Goal: Information Seeking & Learning: Learn about a topic

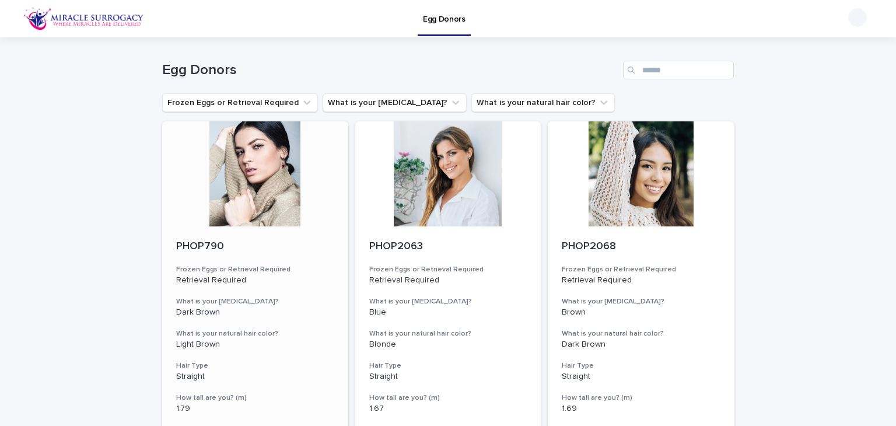
click at [217, 239] on div "PHOP790" at bounding box center [255, 245] width 158 height 15
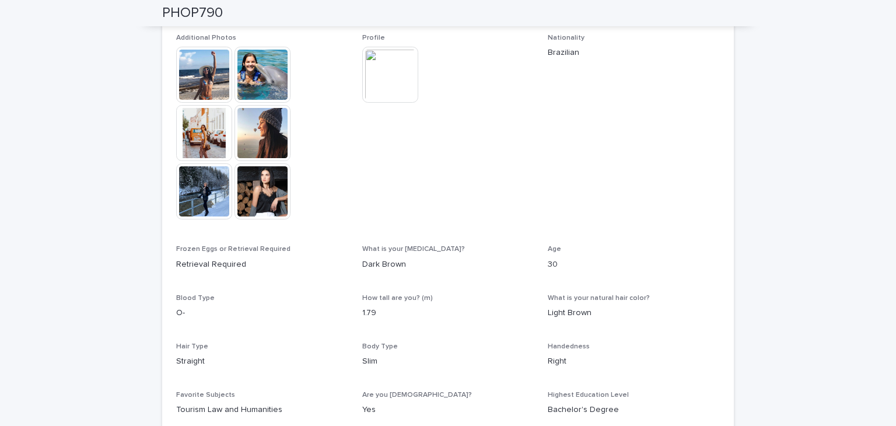
scroll to position [332, 0]
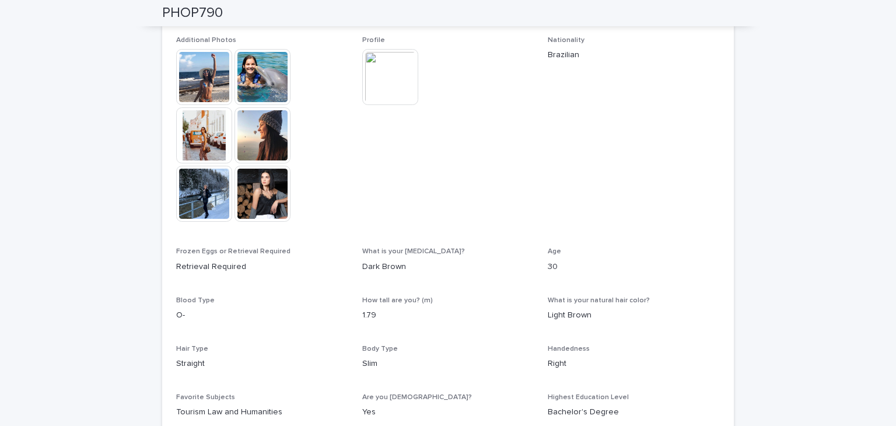
click at [197, 82] on img at bounding box center [204, 77] width 56 height 56
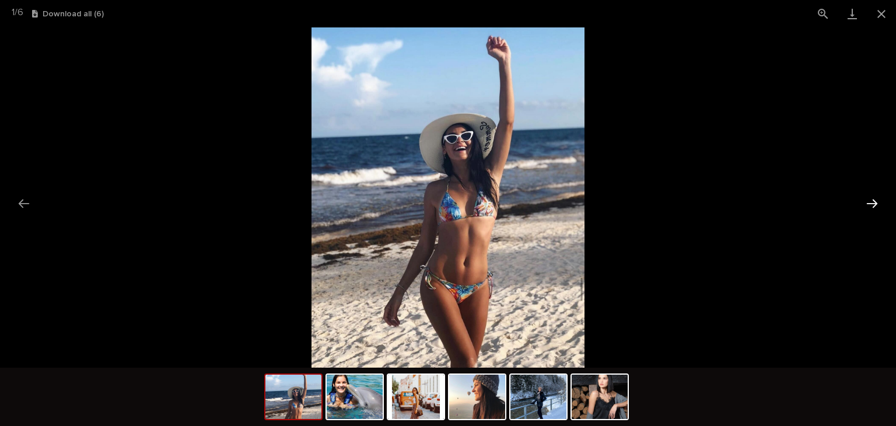
click at [870, 195] on button "Next slide" at bounding box center [872, 203] width 24 height 23
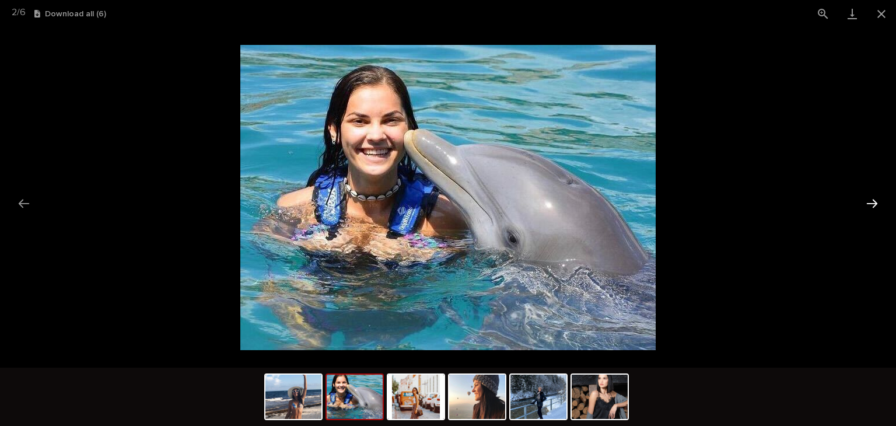
click at [870, 195] on button "Next slide" at bounding box center [872, 203] width 24 height 23
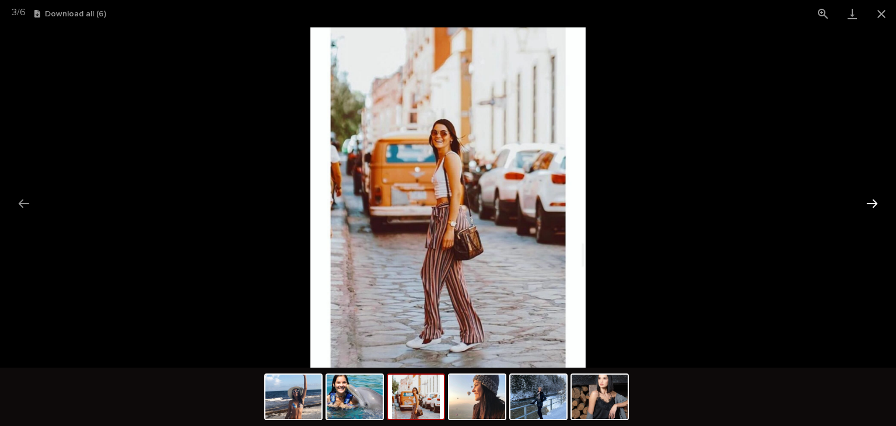
click at [870, 195] on button "Next slide" at bounding box center [872, 203] width 24 height 23
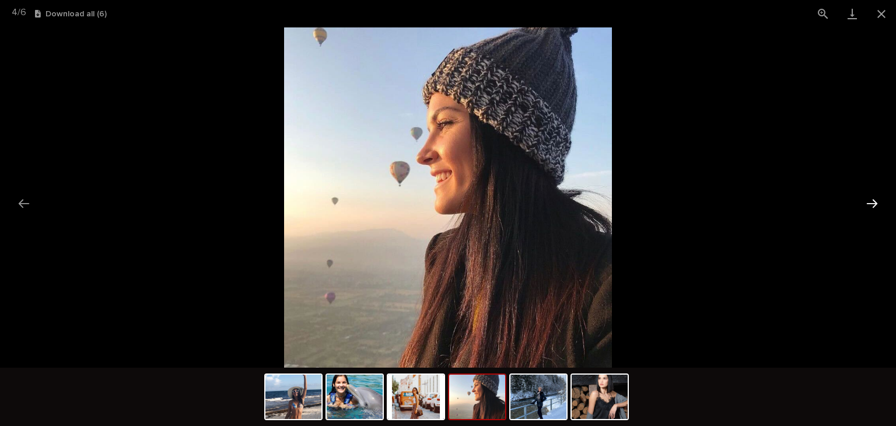
click at [870, 195] on button "Next slide" at bounding box center [872, 203] width 24 height 23
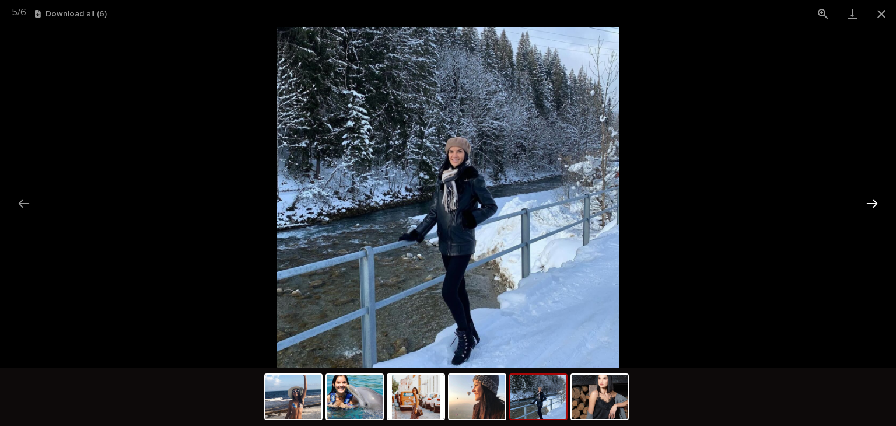
click at [870, 195] on button "Next slide" at bounding box center [872, 203] width 24 height 23
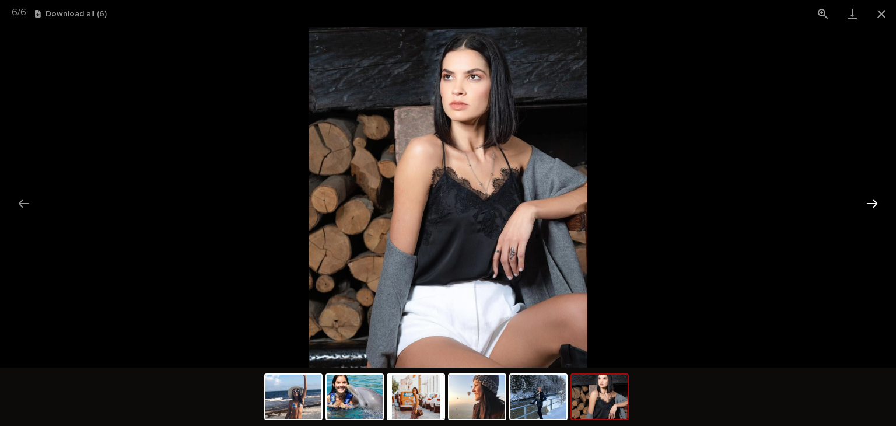
click at [873, 202] on button "Next slide" at bounding box center [872, 203] width 24 height 23
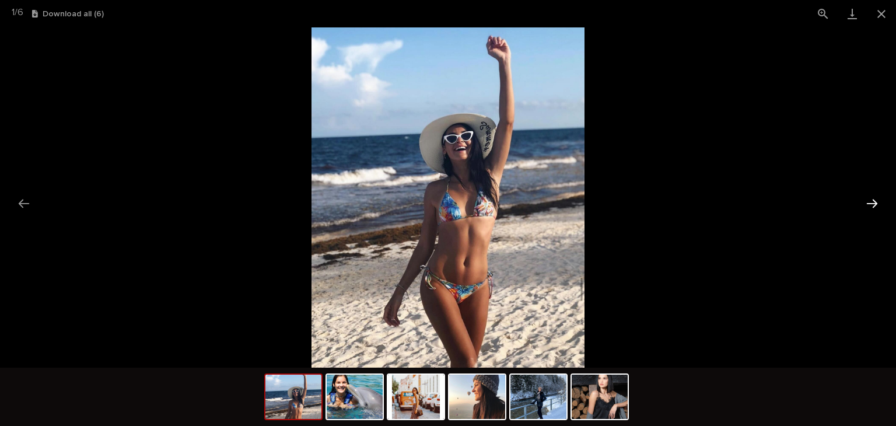
click at [873, 202] on button "Next slide" at bounding box center [872, 203] width 24 height 23
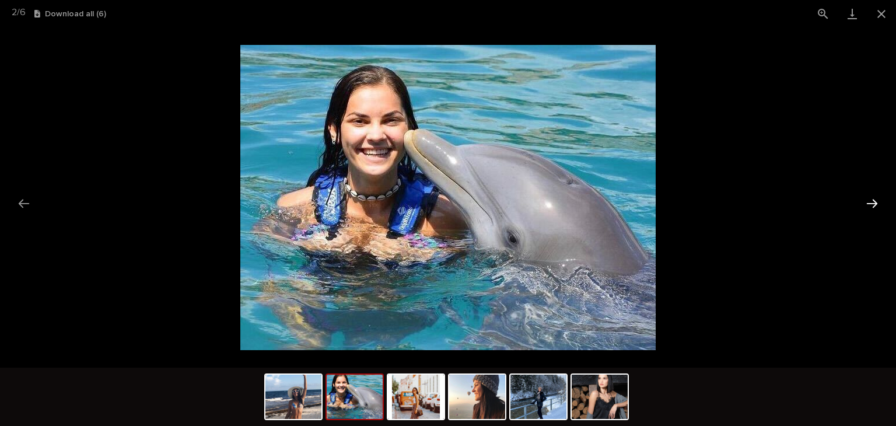
click at [873, 202] on button "Next slide" at bounding box center [872, 203] width 24 height 23
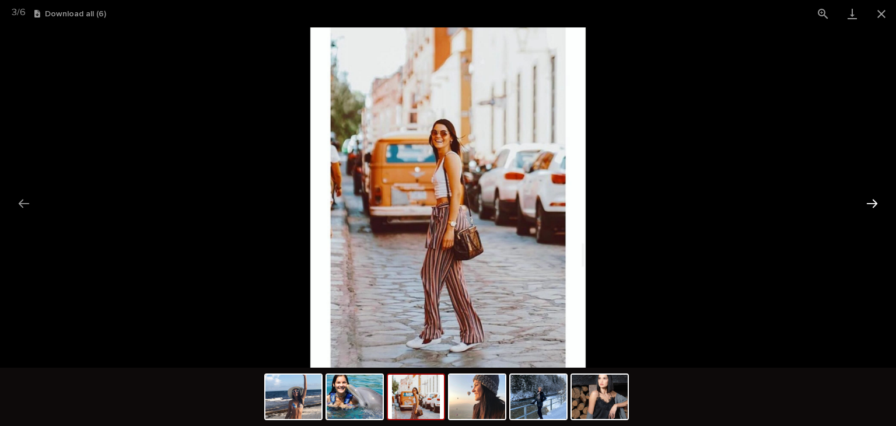
click at [873, 202] on button "Next slide" at bounding box center [872, 203] width 24 height 23
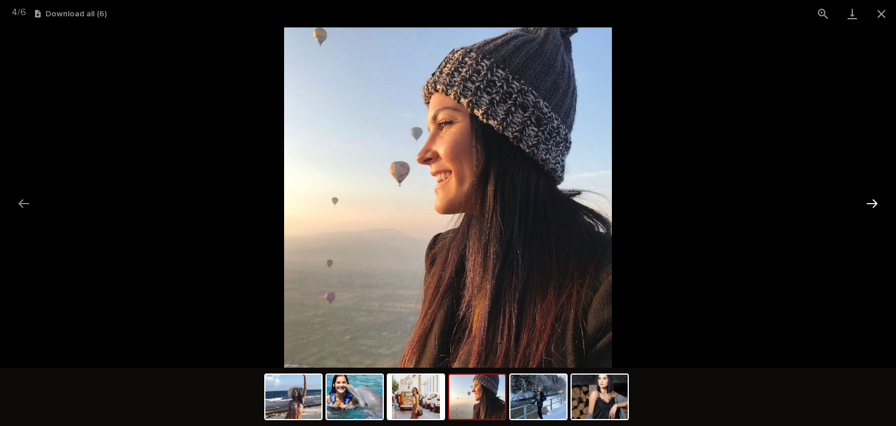
click at [873, 202] on button "Next slide" at bounding box center [872, 203] width 24 height 23
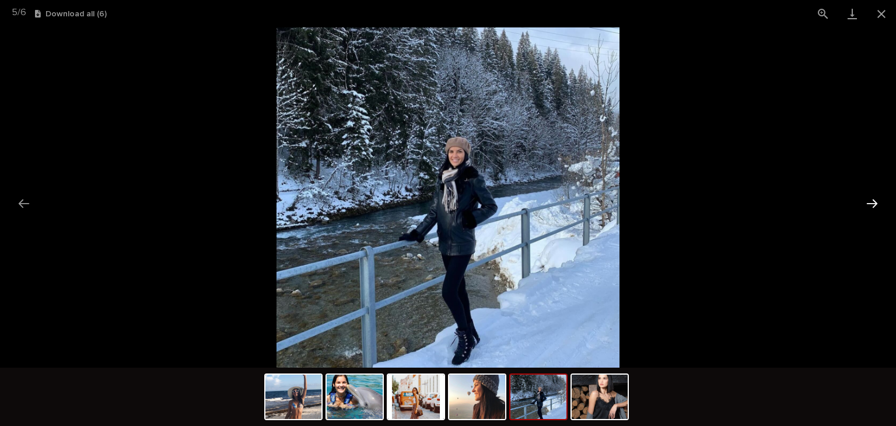
click at [873, 202] on button "Next slide" at bounding box center [872, 203] width 24 height 23
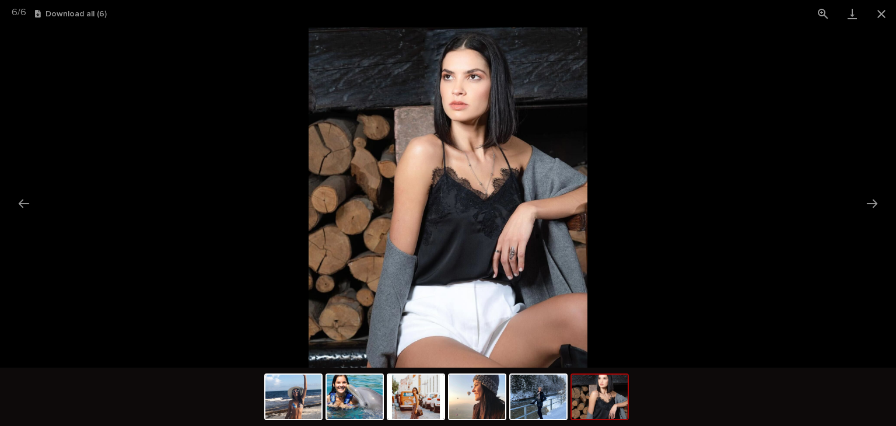
scroll to position [0, 0]
click at [877, 199] on button "Next slide" at bounding box center [872, 203] width 24 height 23
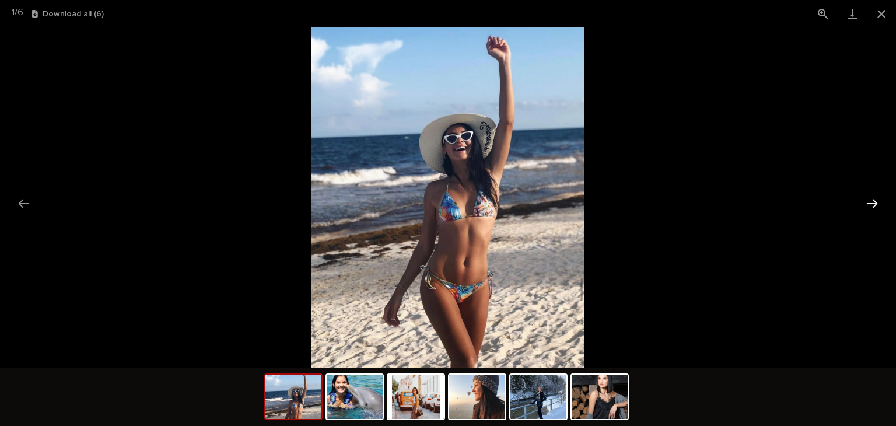
click at [868, 204] on button "Next slide" at bounding box center [872, 203] width 24 height 23
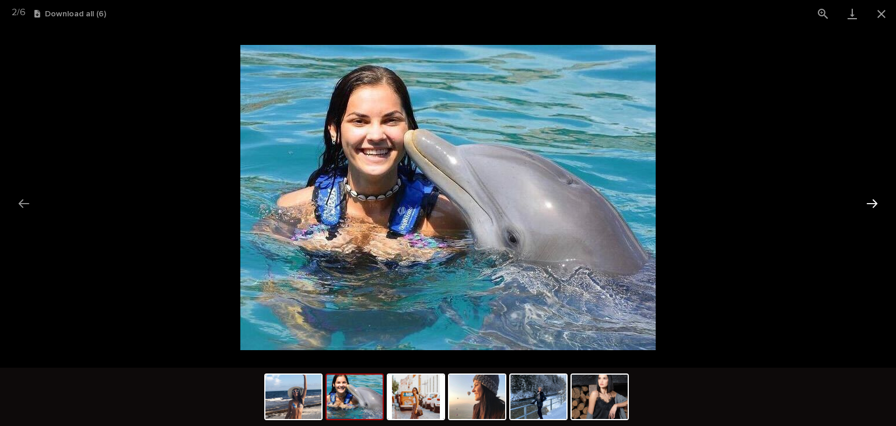
click at [868, 204] on button "Next slide" at bounding box center [872, 203] width 24 height 23
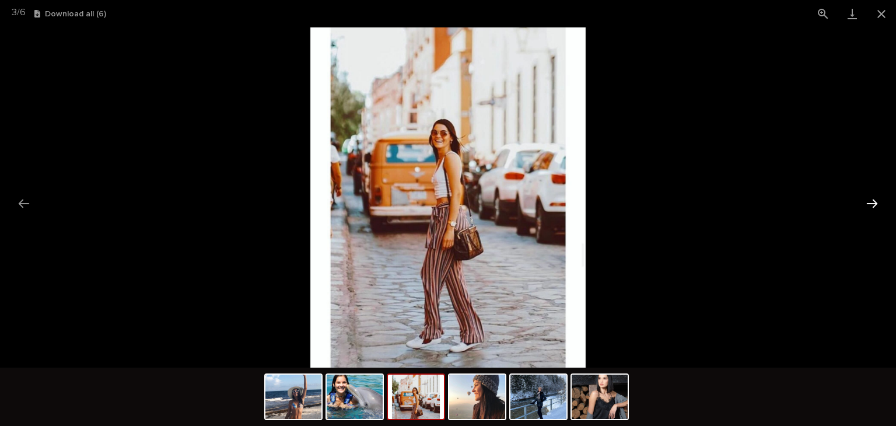
click at [868, 204] on button "Next slide" at bounding box center [872, 203] width 24 height 23
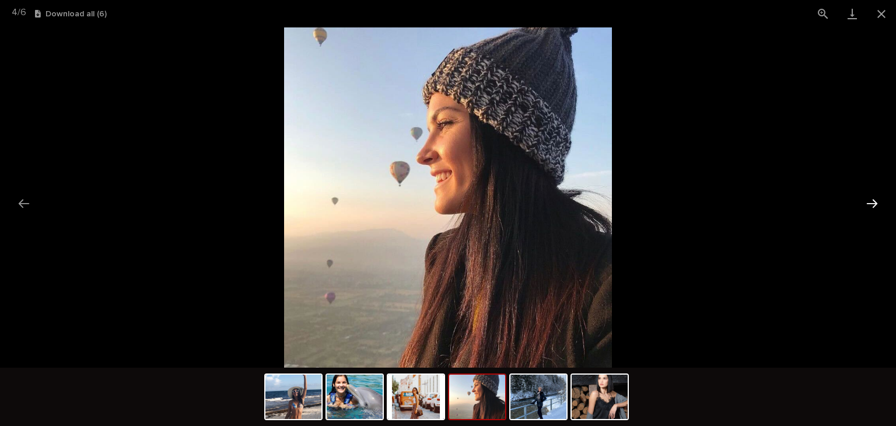
click at [868, 204] on button "Next slide" at bounding box center [872, 203] width 24 height 23
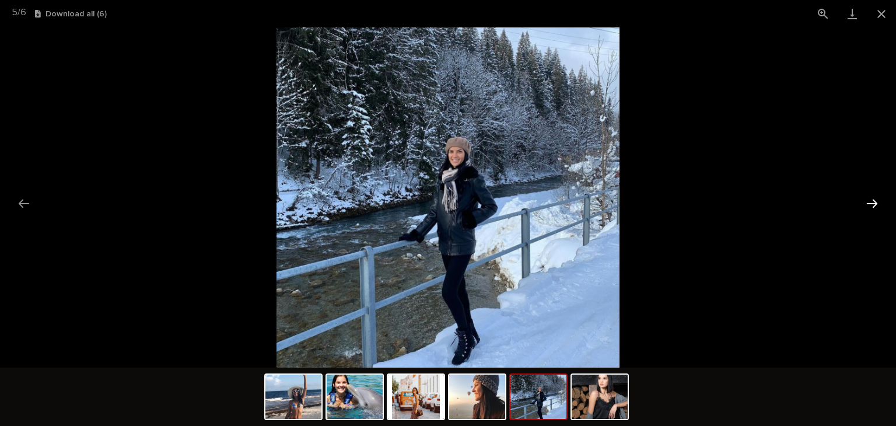
click at [868, 204] on button "Next slide" at bounding box center [872, 203] width 24 height 23
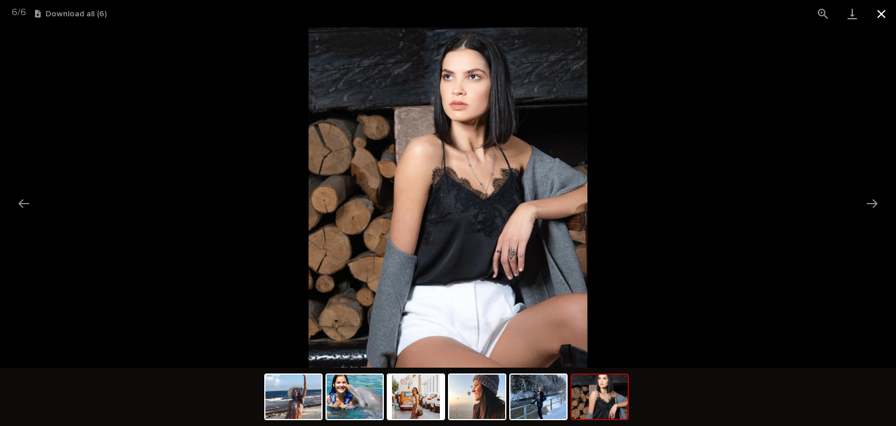
click at [881, 17] on button "Close gallery" at bounding box center [881, 13] width 29 height 27
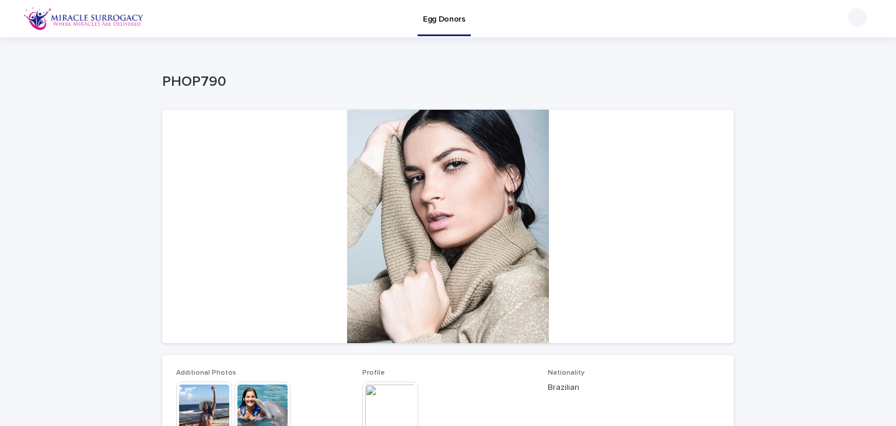
click at [455, 22] on p "Egg Donors" at bounding box center [444, 12] width 43 height 24
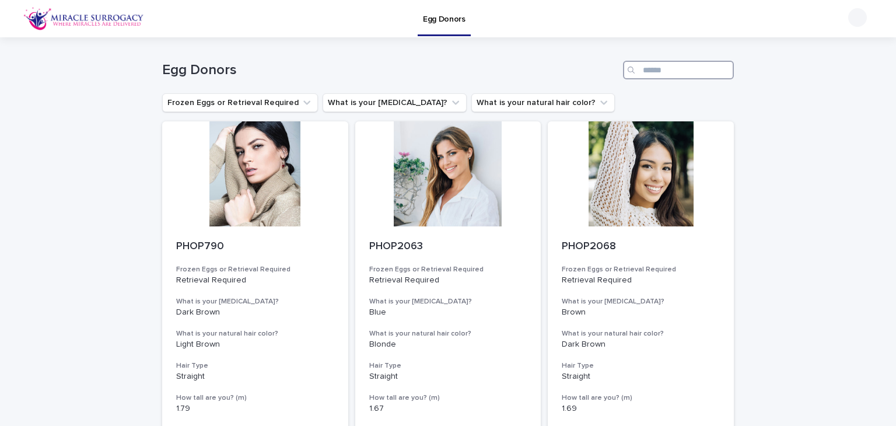
click at [644, 72] on input "Search" at bounding box center [678, 70] width 111 height 19
paste input "****"
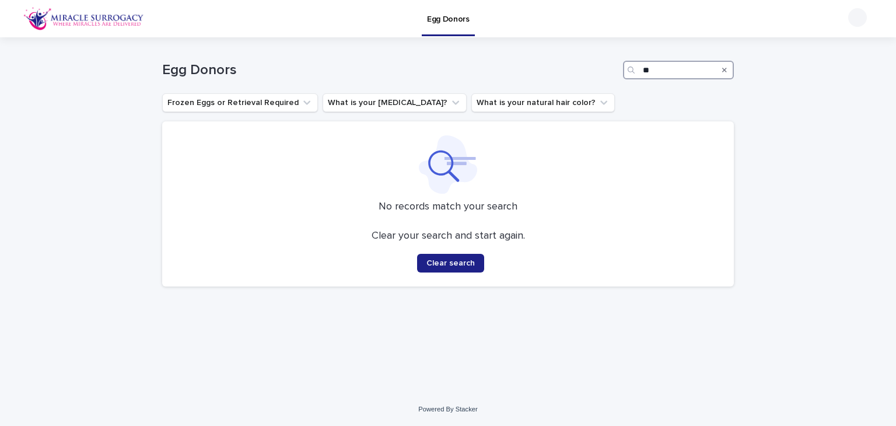
type input "*"
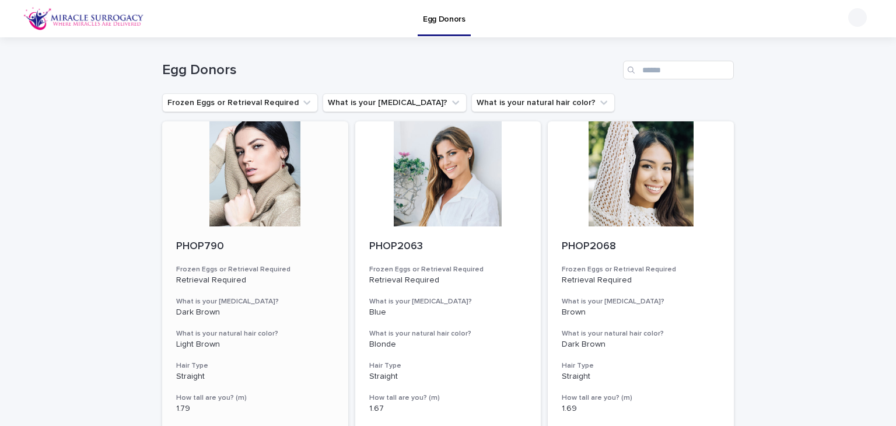
click at [181, 239] on div "PHOP790" at bounding box center [255, 245] width 158 height 15
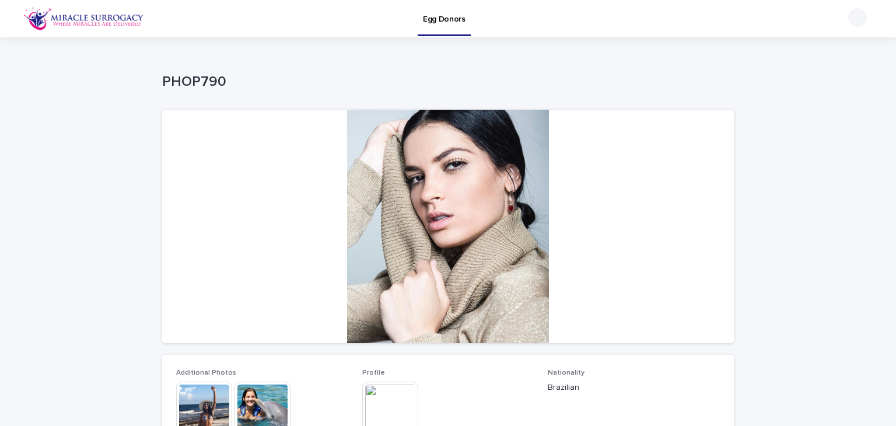
scroll to position [117, 0]
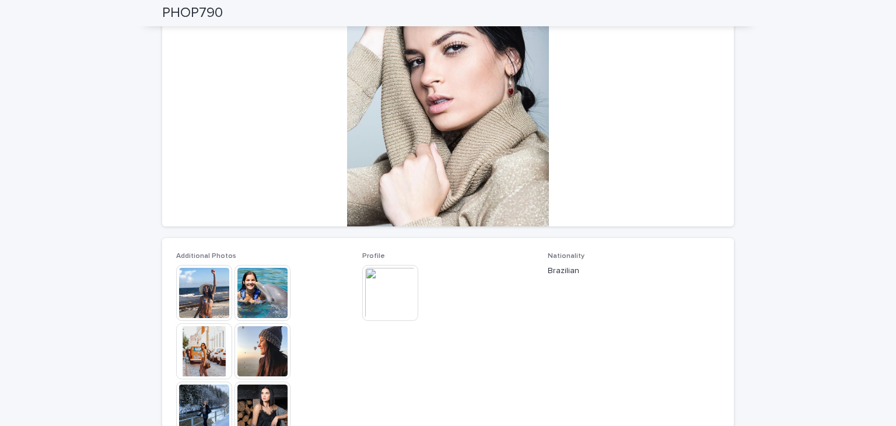
click at [252, 290] on img at bounding box center [262, 293] width 56 height 56
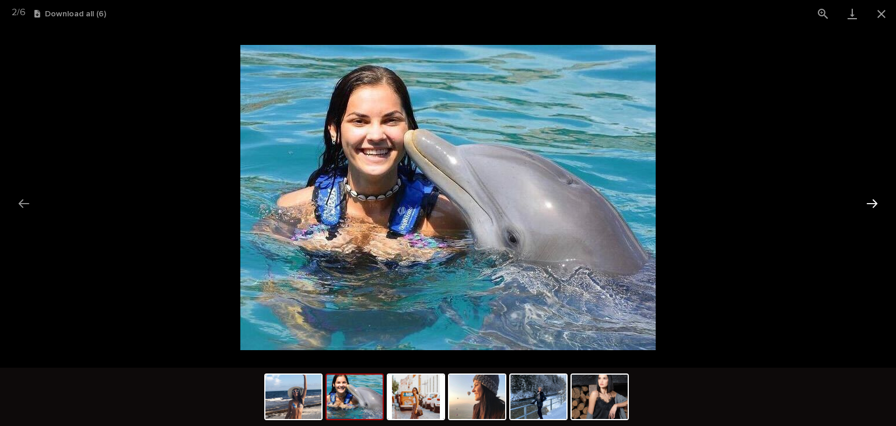
click at [876, 201] on button "Next slide" at bounding box center [872, 203] width 24 height 23
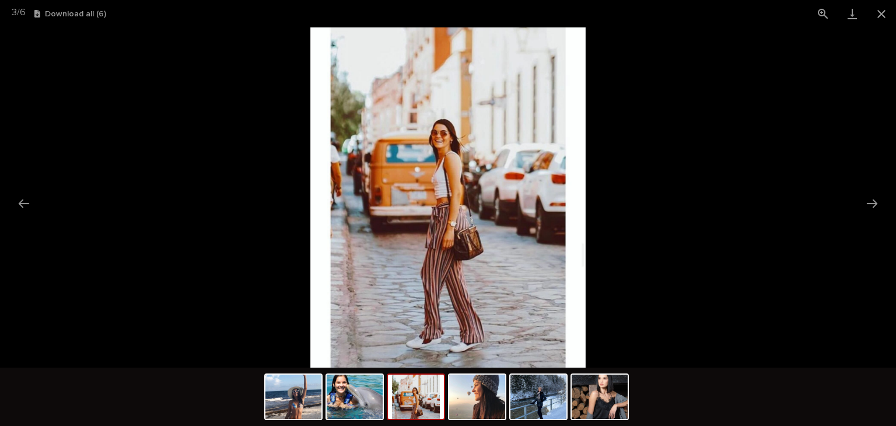
scroll to position [0, 0]
click at [869, 200] on button "Next slide" at bounding box center [872, 203] width 24 height 23
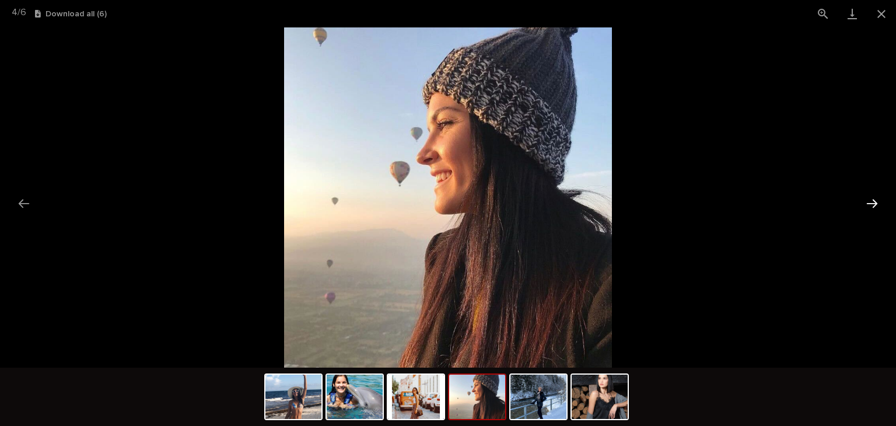
click at [869, 201] on button "Next slide" at bounding box center [872, 203] width 24 height 23
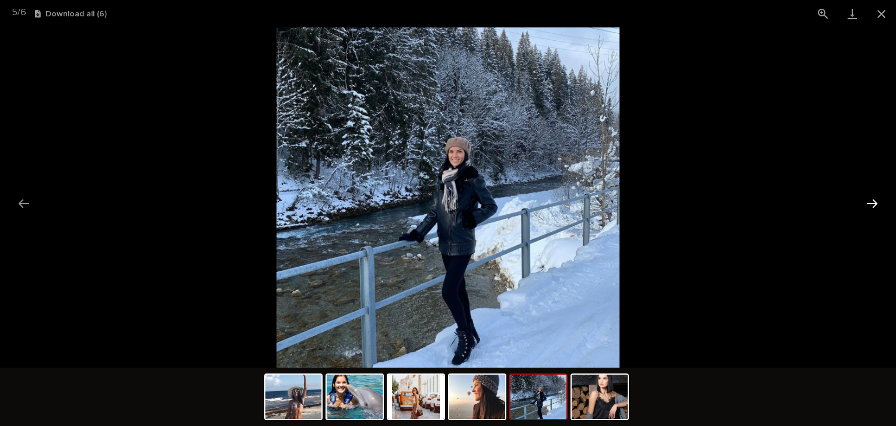
click at [868, 201] on button "Next slide" at bounding box center [872, 203] width 24 height 23
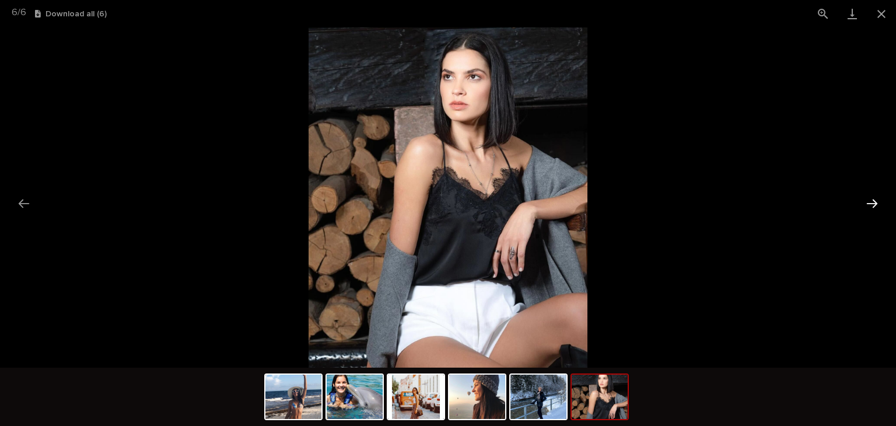
click at [876, 204] on button "Next slide" at bounding box center [872, 203] width 24 height 23
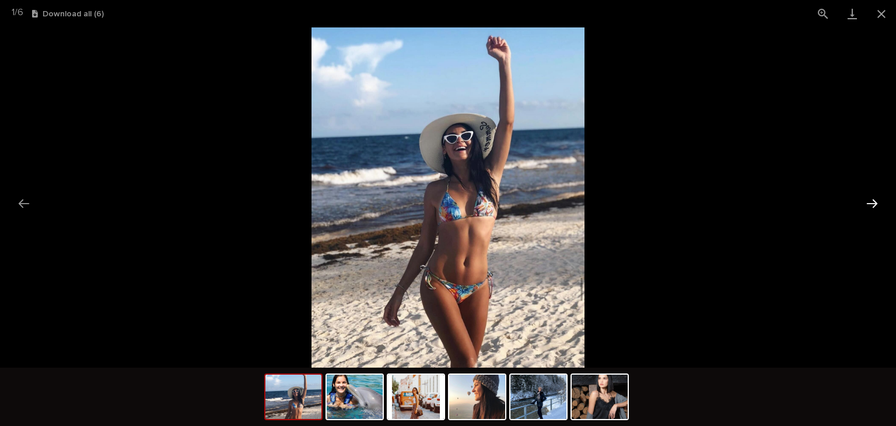
click at [876, 204] on button "Next slide" at bounding box center [872, 203] width 24 height 23
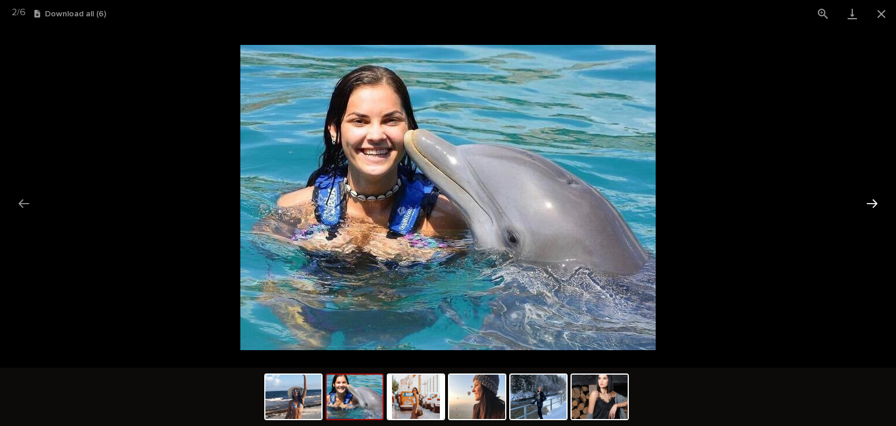
click at [876, 204] on button "Next slide" at bounding box center [872, 203] width 24 height 23
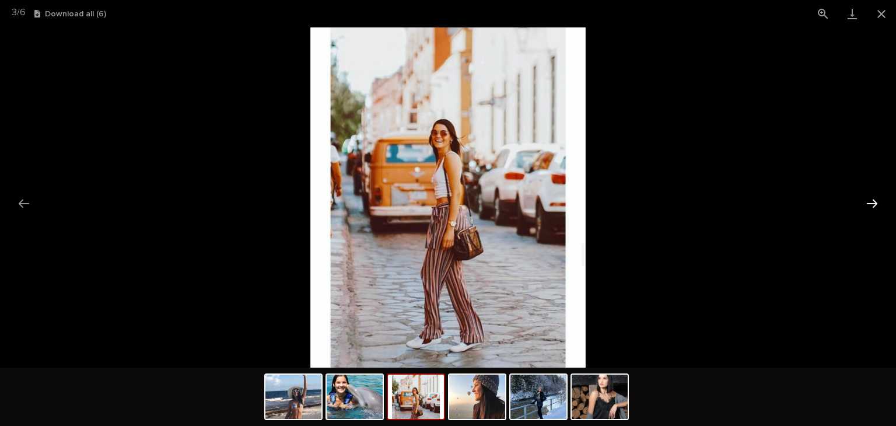
click at [876, 204] on button "Next slide" at bounding box center [872, 203] width 24 height 23
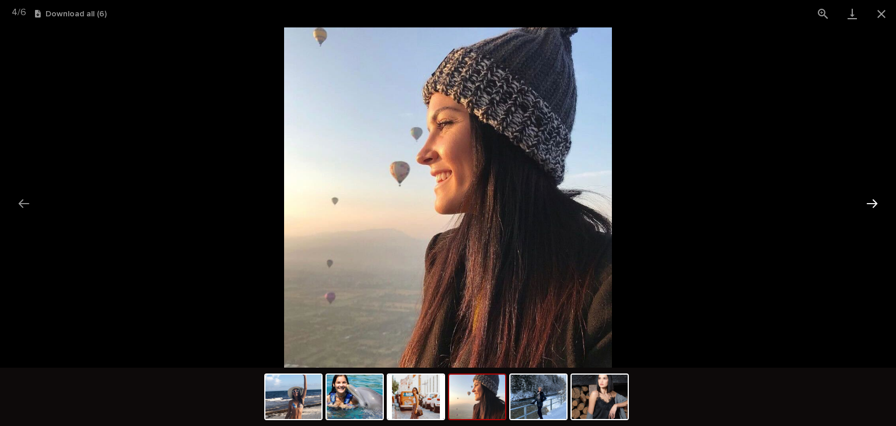
click at [876, 204] on button "Next slide" at bounding box center [872, 203] width 24 height 23
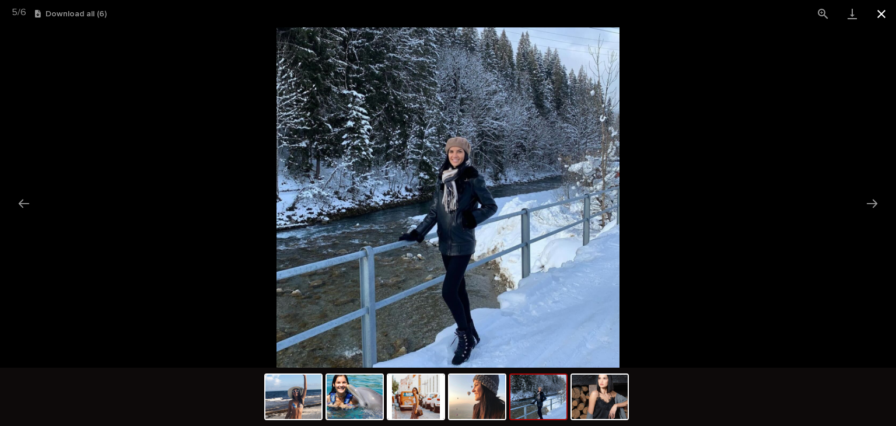
click at [884, 13] on button "Close gallery" at bounding box center [881, 13] width 29 height 27
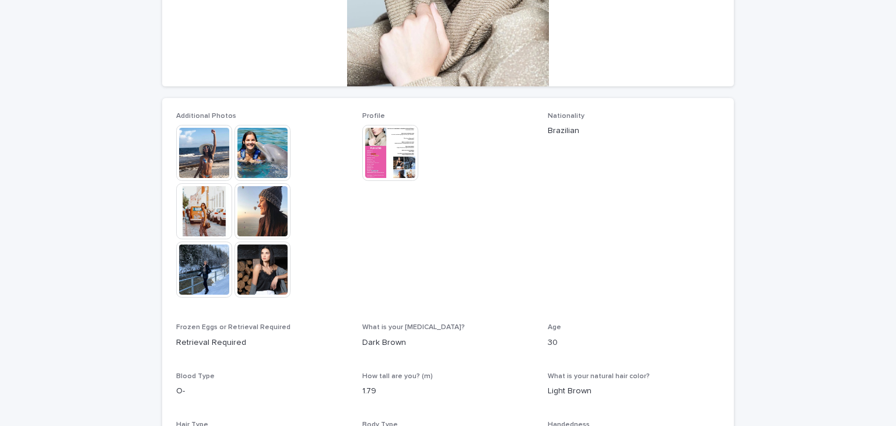
scroll to position [350, 0]
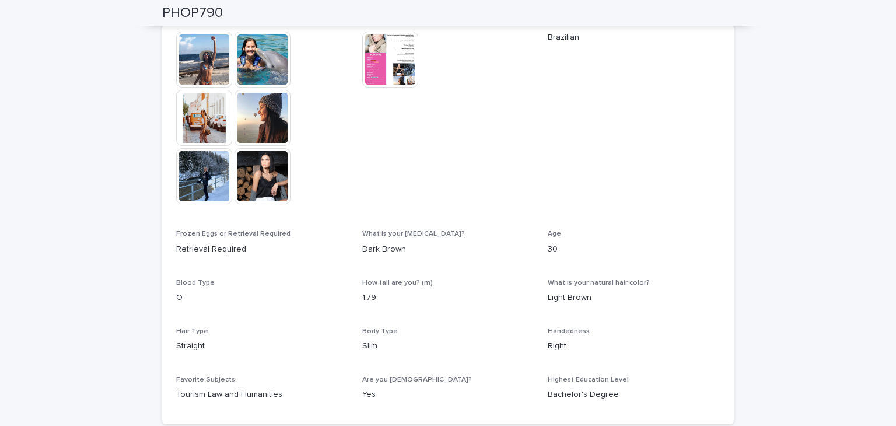
click at [398, 56] on img at bounding box center [390, 59] width 56 height 56
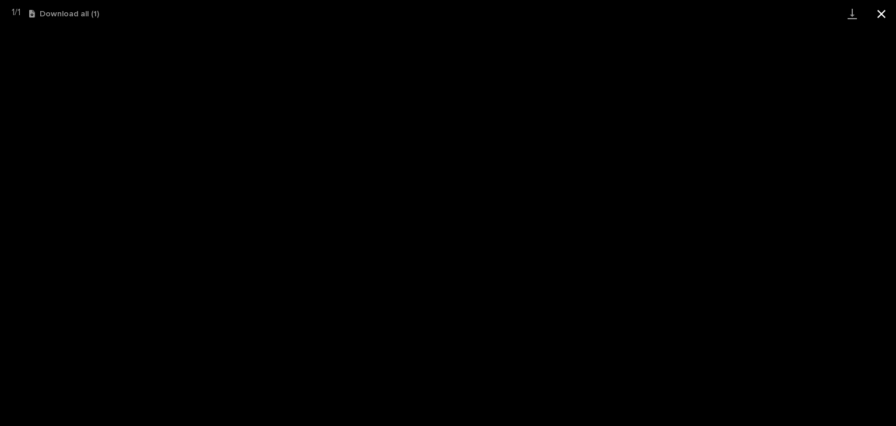
click at [884, 16] on button "Close gallery" at bounding box center [881, 13] width 29 height 27
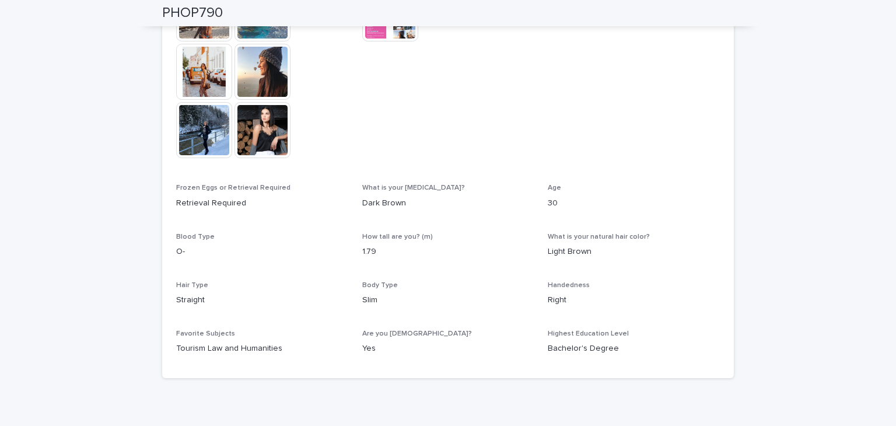
scroll to position [332, 0]
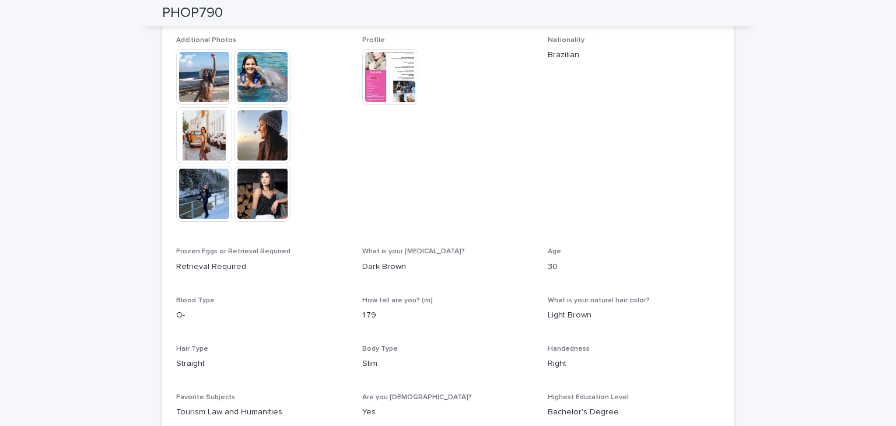
click at [371, 85] on img at bounding box center [390, 77] width 56 height 56
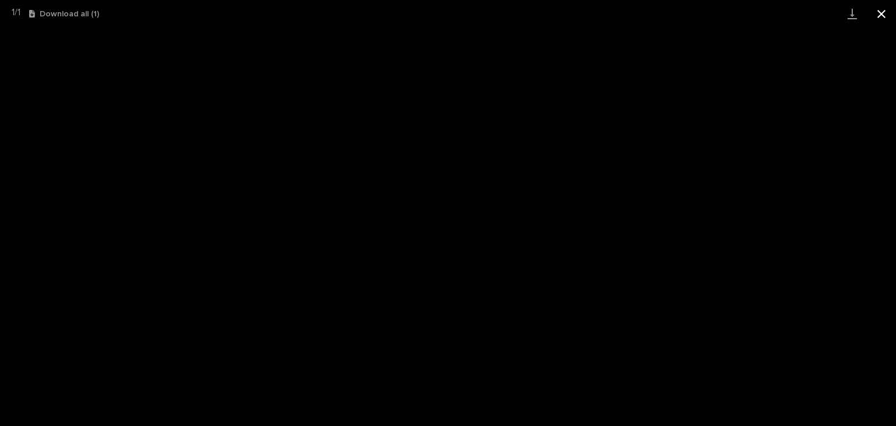
click at [873, 11] on button "Close gallery" at bounding box center [881, 13] width 29 height 27
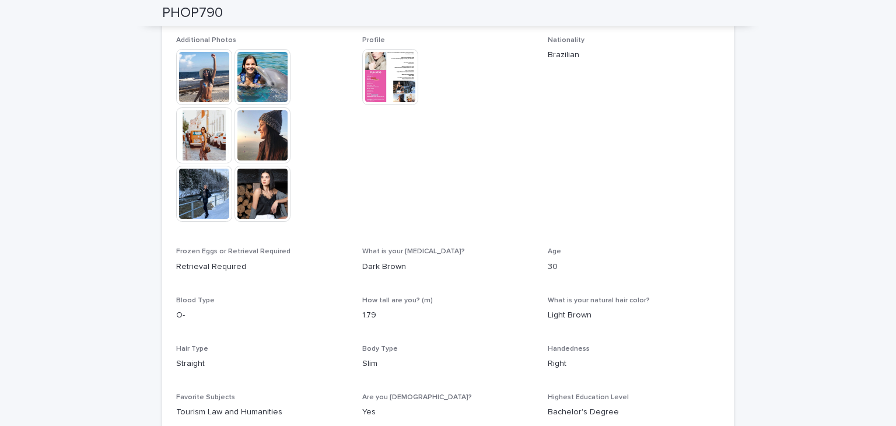
click at [204, 81] on img at bounding box center [204, 77] width 56 height 56
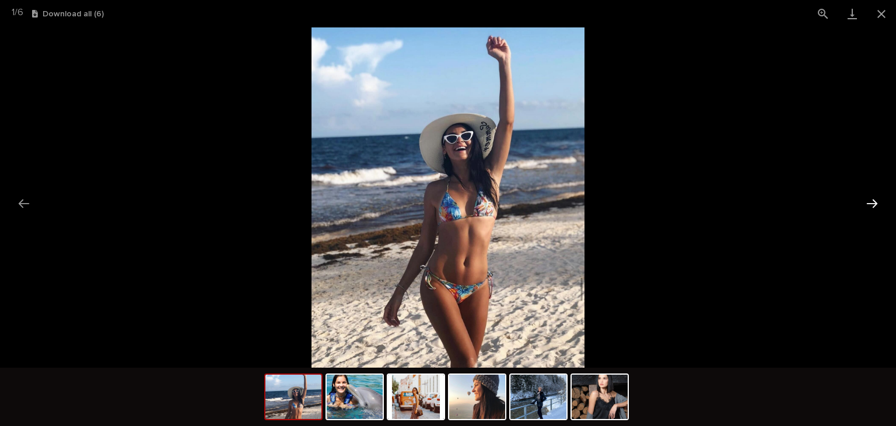
click at [863, 201] on button "Next slide" at bounding box center [872, 203] width 24 height 23
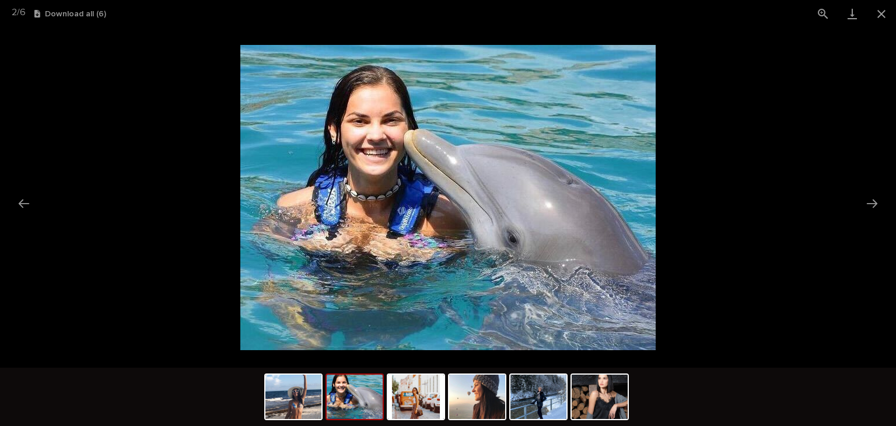
scroll to position [0, 0]
click at [872, 197] on button "Next slide" at bounding box center [872, 203] width 24 height 23
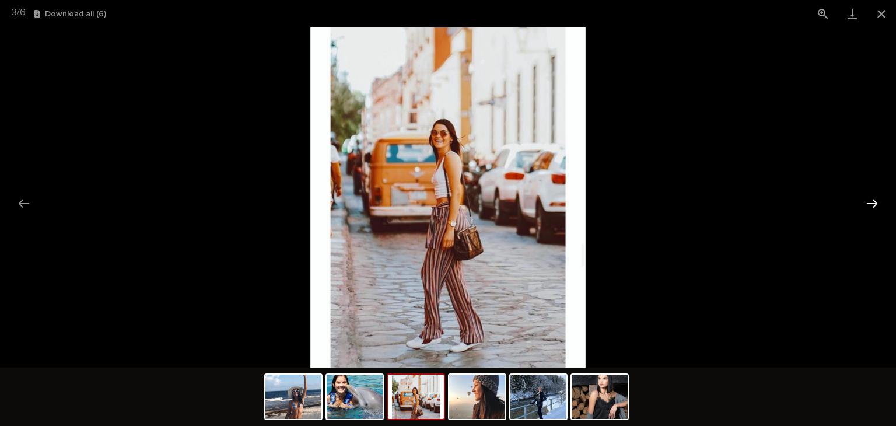
click at [872, 197] on button "Next slide" at bounding box center [872, 203] width 24 height 23
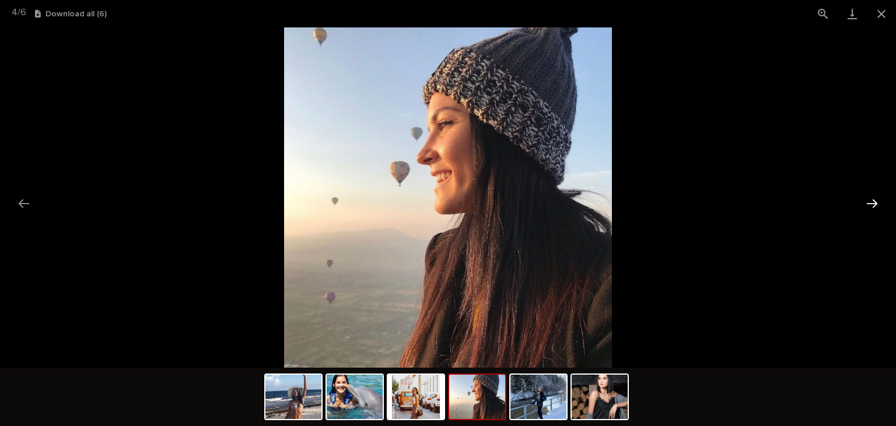
click at [872, 197] on button "Next slide" at bounding box center [872, 203] width 24 height 23
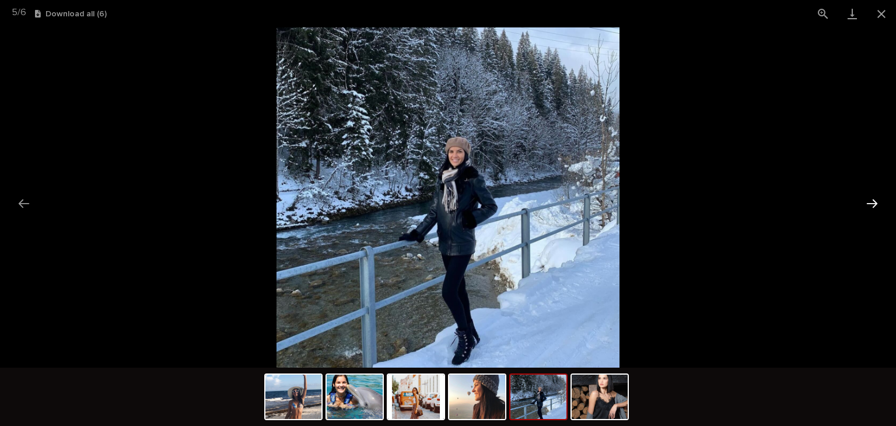
click at [869, 202] on button "Next slide" at bounding box center [872, 203] width 24 height 23
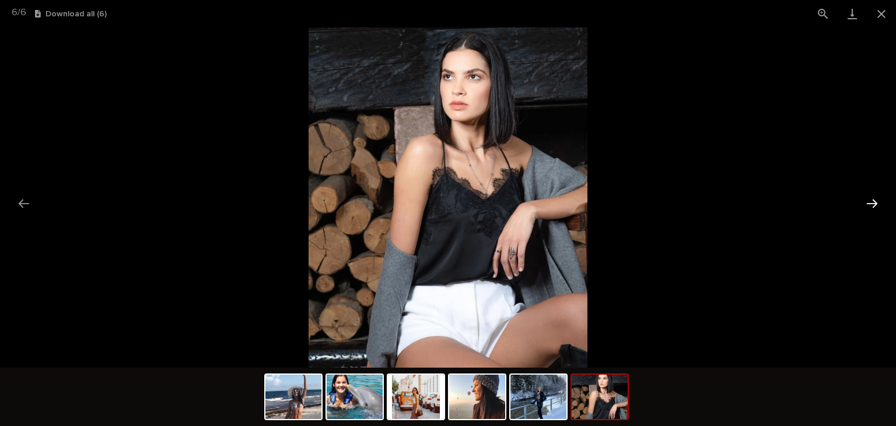
click at [878, 199] on button "Next slide" at bounding box center [872, 203] width 24 height 23
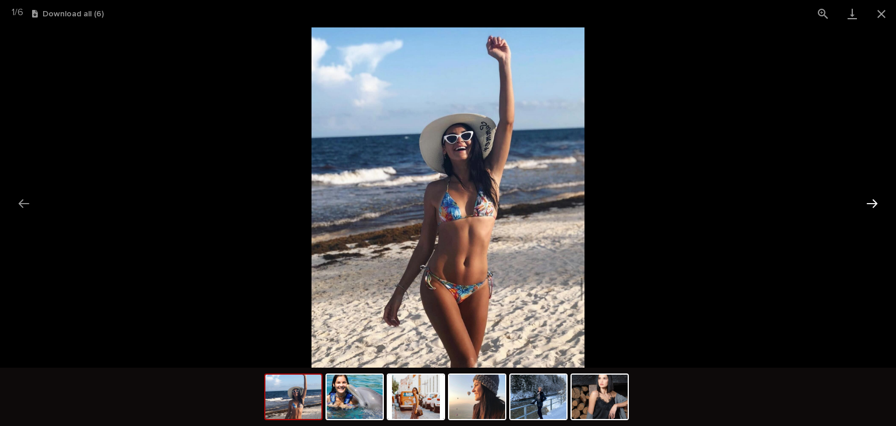
click at [881, 200] on button "Next slide" at bounding box center [872, 203] width 24 height 23
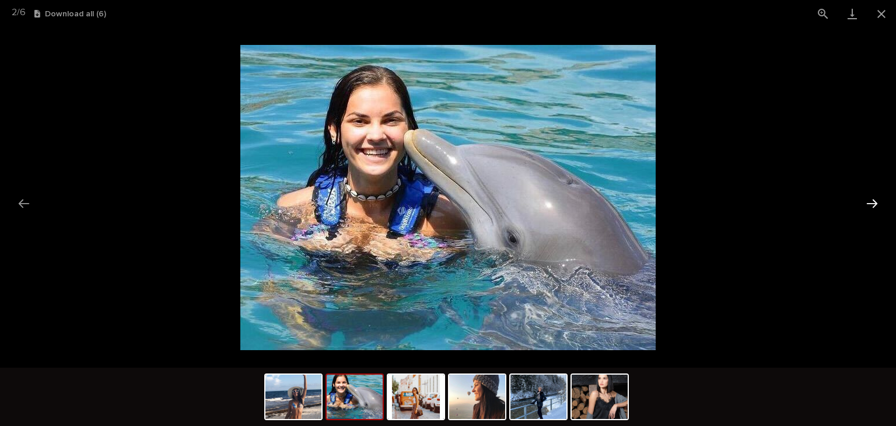
click at [877, 201] on button "Next slide" at bounding box center [872, 203] width 24 height 23
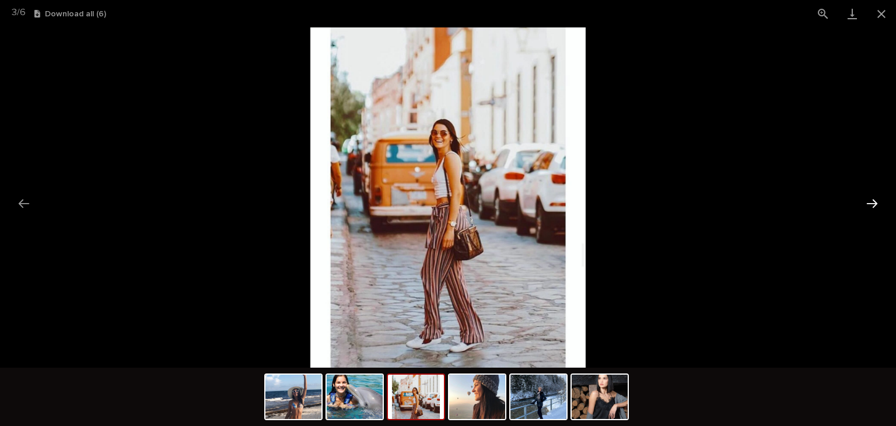
click at [865, 200] on button "Next slide" at bounding box center [872, 203] width 24 height 23
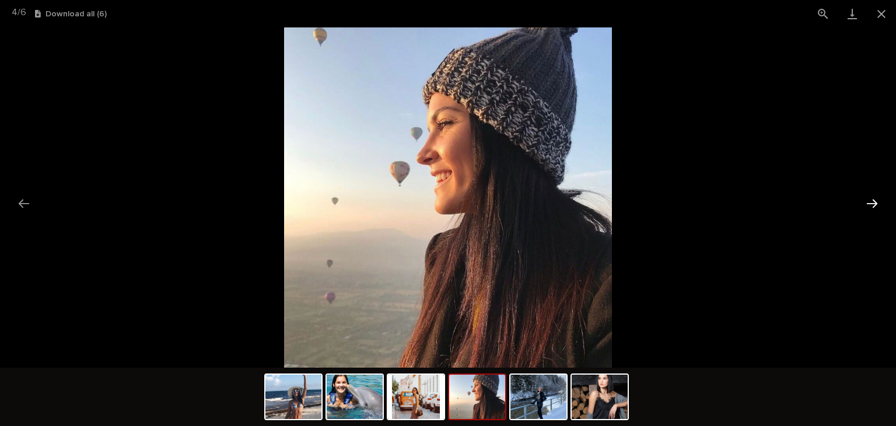
click at [870, 197] on button "Next slide" at bounding box center [872, 203] width 24 height 23
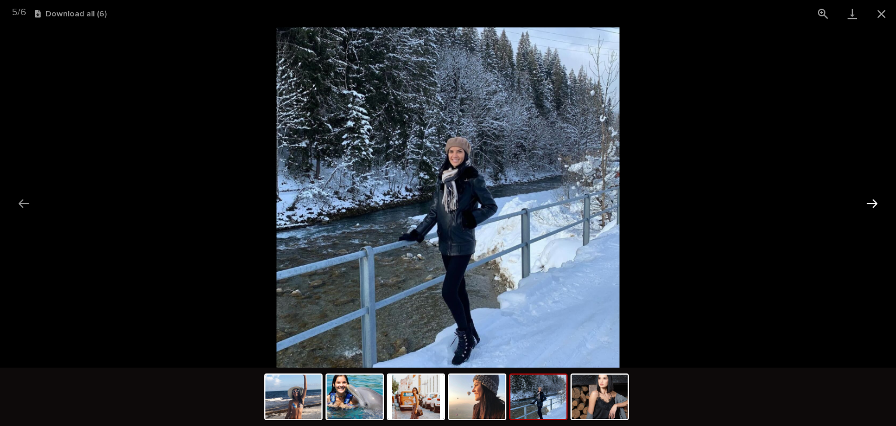
click at [870, 197] on button "Next slide" at bounding box center [872, 203] width 24 height 23
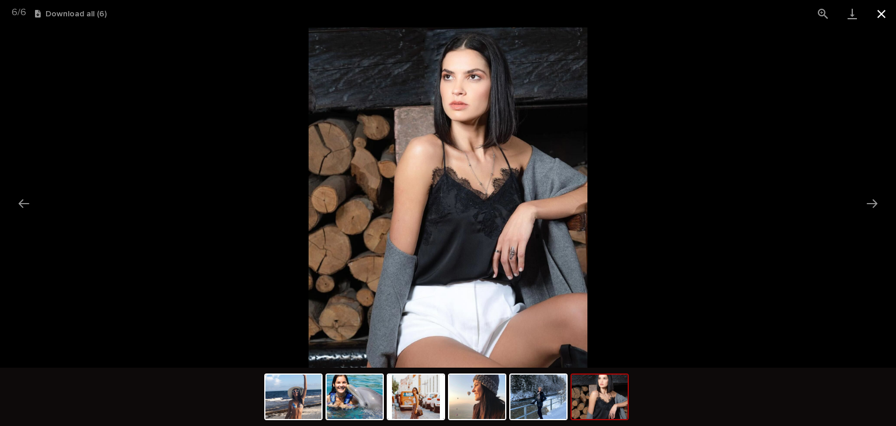
click at [884, 12] on button "Close gallery" at bounding box center [881, 13] width 29 height 27
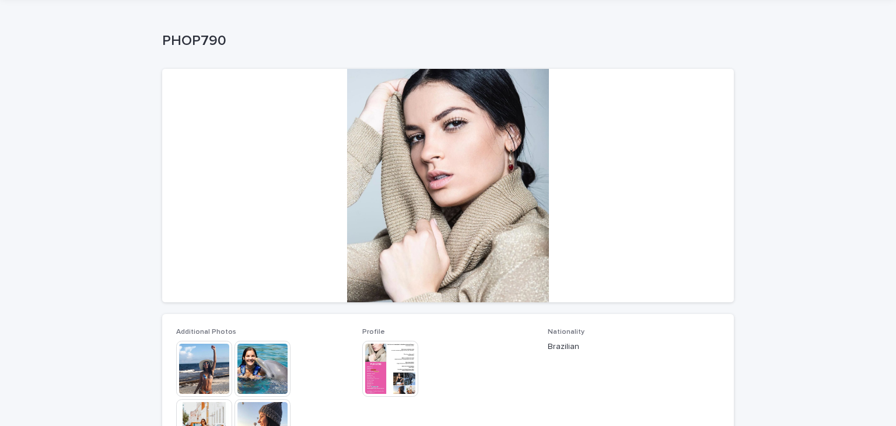
scroll to position [274, 0]
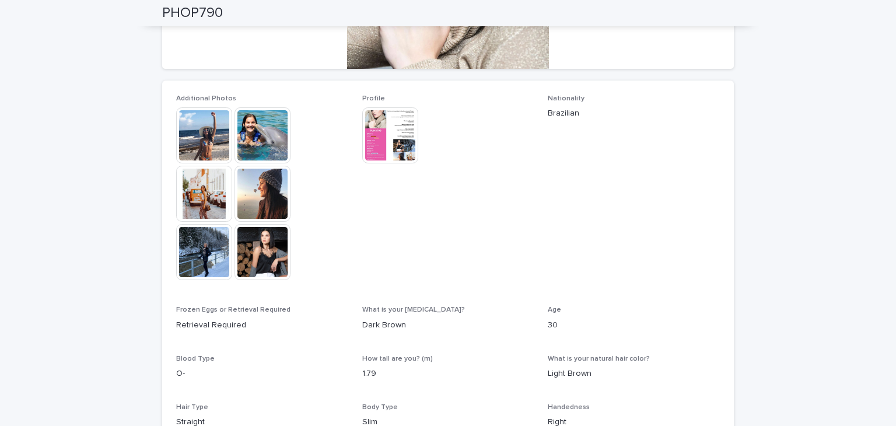
click at [192, 141] on img at bounding box center [204, 135] width 56 height 56
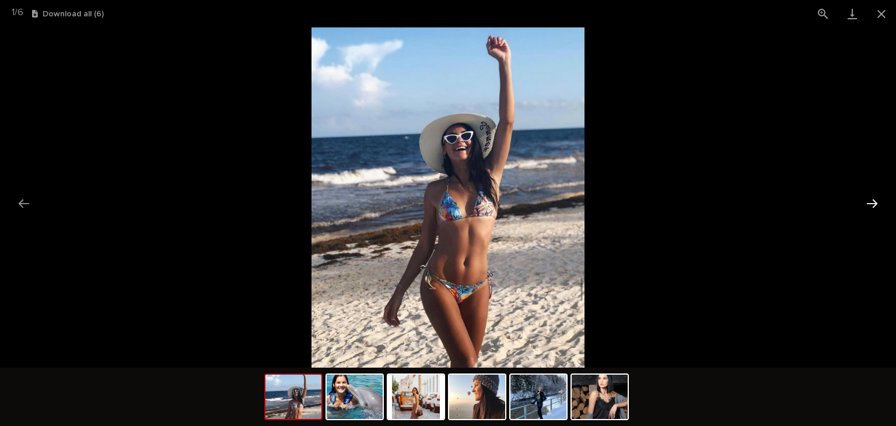
click at [872, 203] on button "Next slide" at bounding box center [872, 203] width 24 height 23
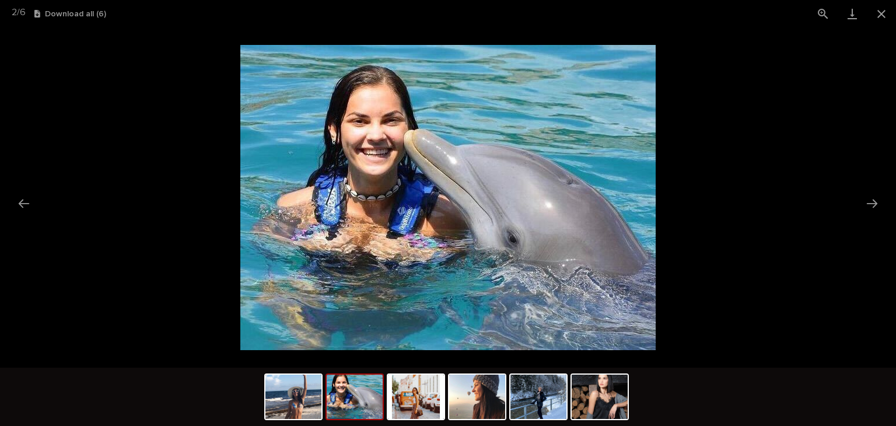
scroll to position [0, 0]
click at [866, 198] on button "Next slide" at bounding box center [872, 203] width 24 height 23
